Goal: Transaction & Acquisition: Purchase product/service

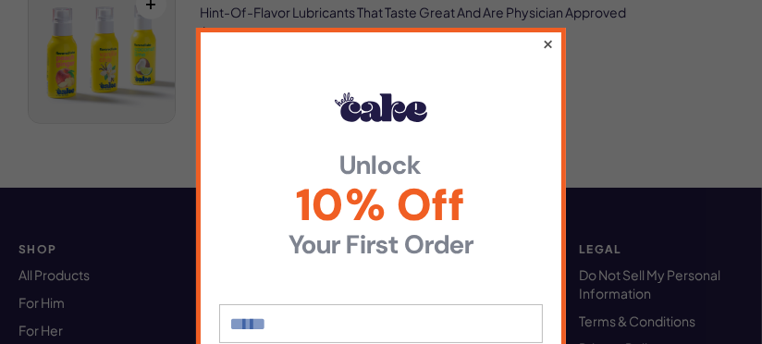
click at [542, 41] on button "×" at bounding box center [548, 43] width 12 height 22
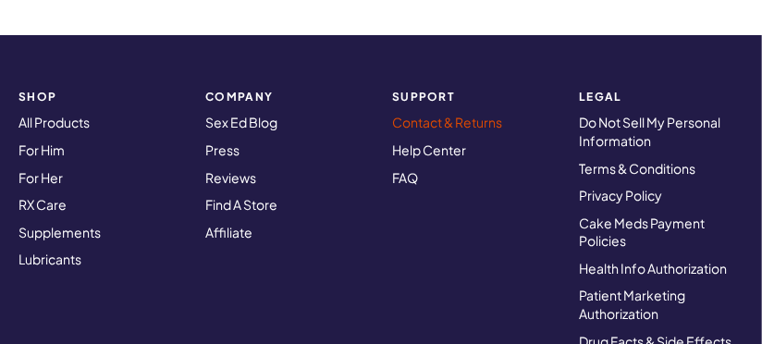
scroll to position [1202, 0]
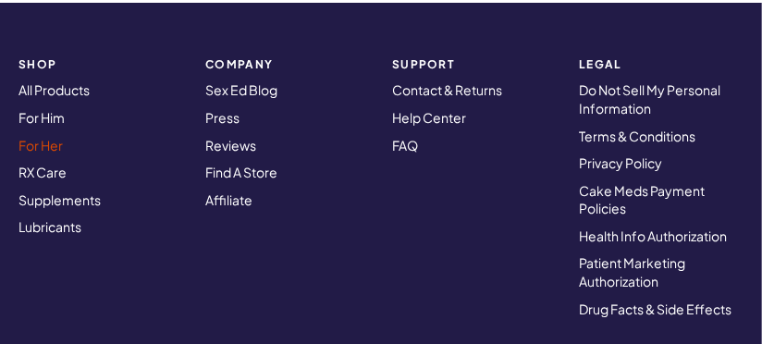
click at [42, 142] on link "For Her" at bounding box center [40, 145] width 44 height 17
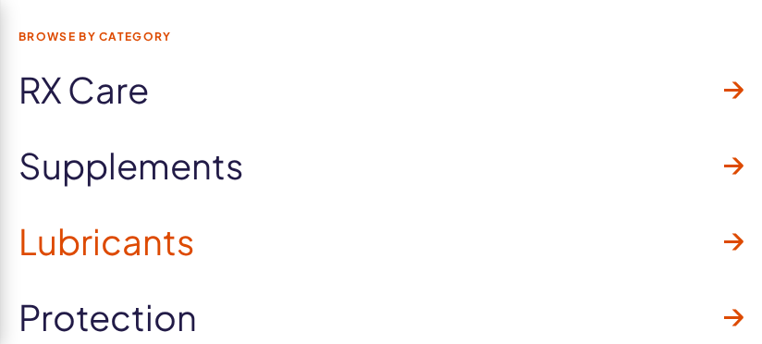
scroll to position [7487, 0]
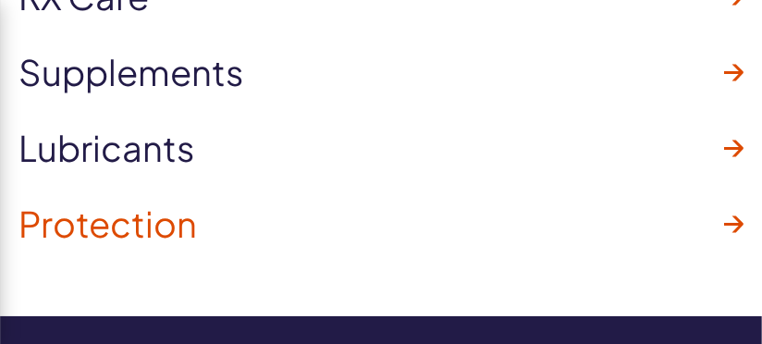
click at [132, 221] on span "Protection" at bounding box center [107, 223] width 178 height 39
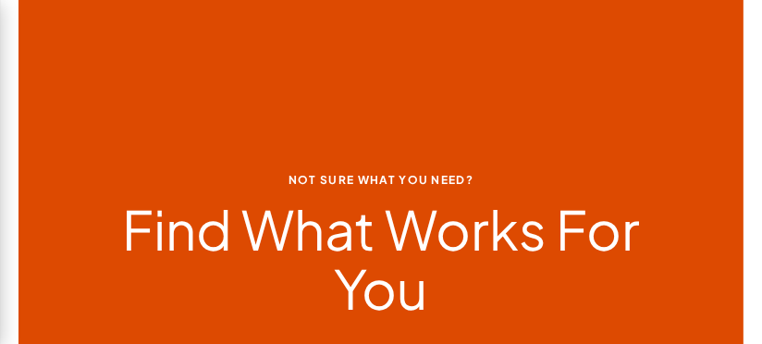
scroll to position [923, 0]
